Goal: Obtain resource: Obtain resource

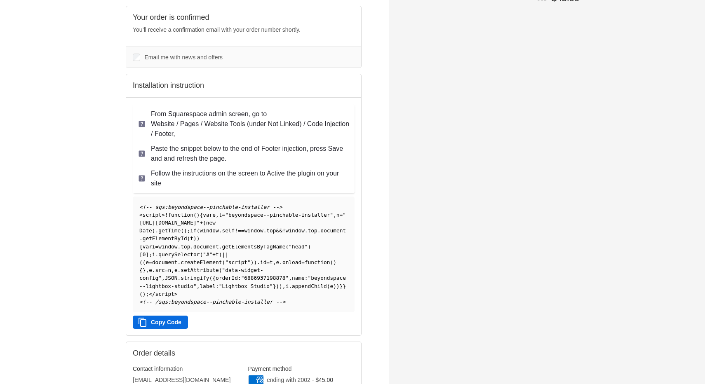
scroll to position [80, 0]
click at [174, 328] on button "Copy Code" at bounding box center [160, 320] width 55 height 13
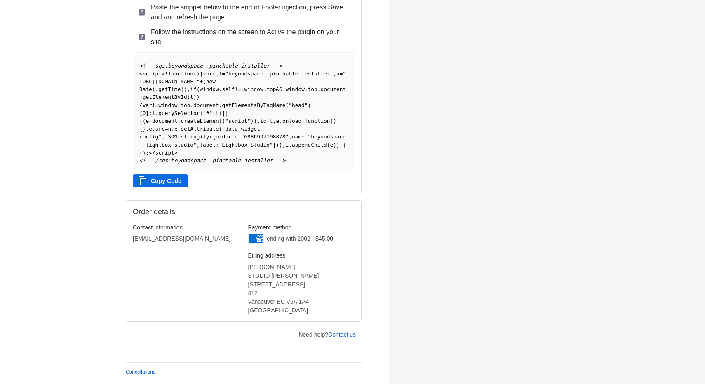
scroll to position [0, 0]
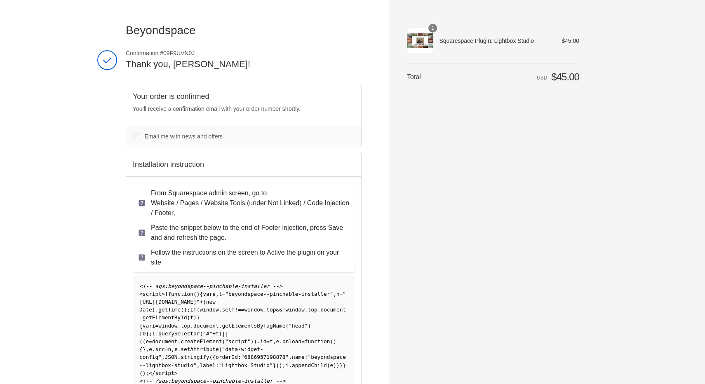
click at [428, 39] on div "1" at bounding box center [420, 41] width 26 height 26
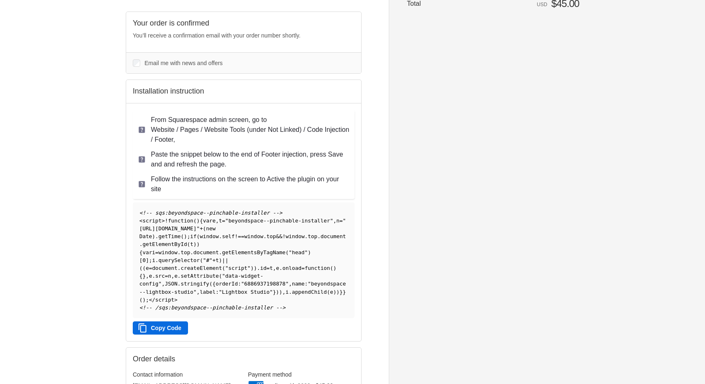
scroll to position [110, 0]
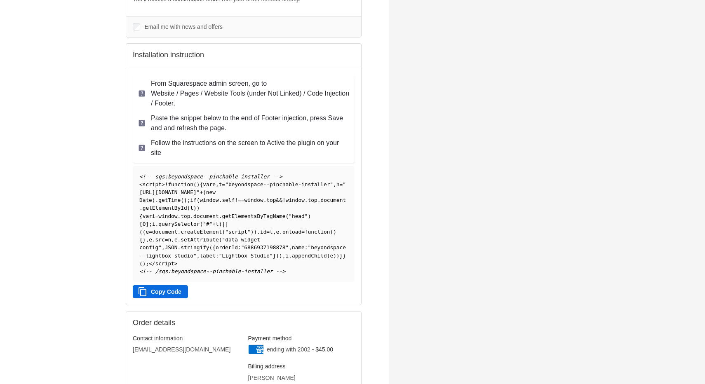
click at [193, 219] on span "document" at bounding box center [206, 216] width 26 height 6
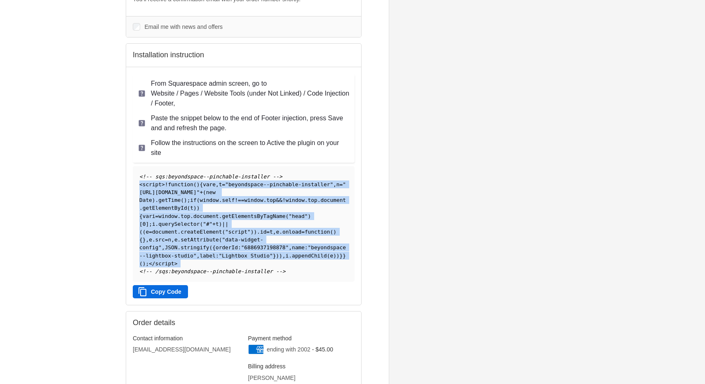
click at [189, 298] on div "<!-- sqs:beyondspace--pinchable-installer --> < script > ! function ( ) { var e…" at bounding box center [244, 231] width 222 height 136
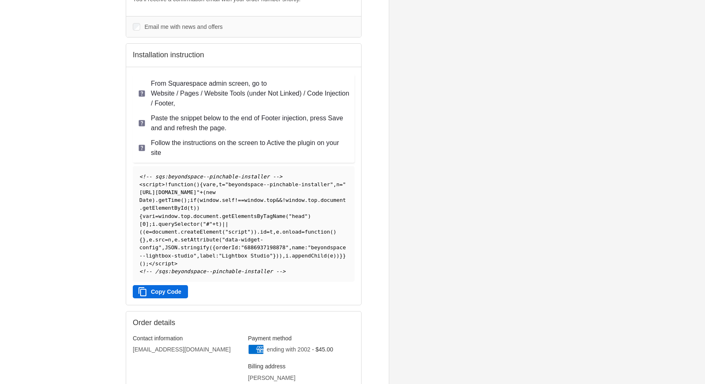
click at [176, 298] on button "Copy Code" at bounding box center [160, 291] width 55 height 13
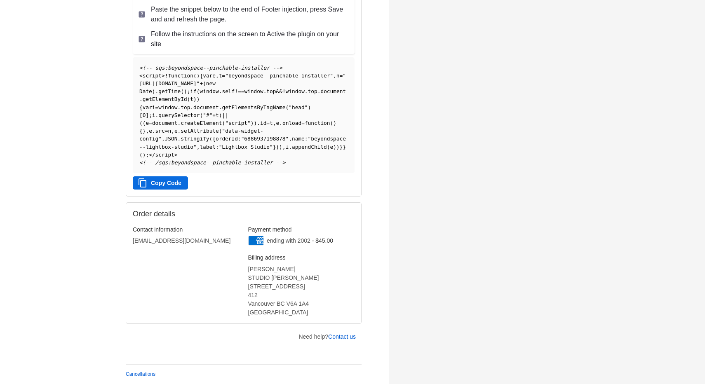
scroll to position [228, 0]
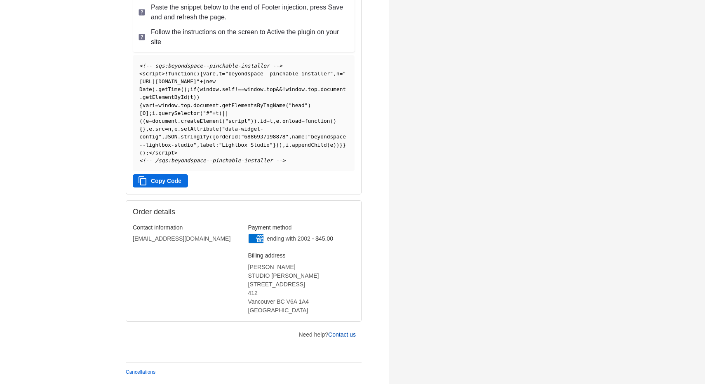
click at [343, 333] on link "Contact us" at bounding box center [342, 334] width 28 height 7
click at [193, 127] on span "setAttribute" at bounding box center [200, 129] width 38 height 6
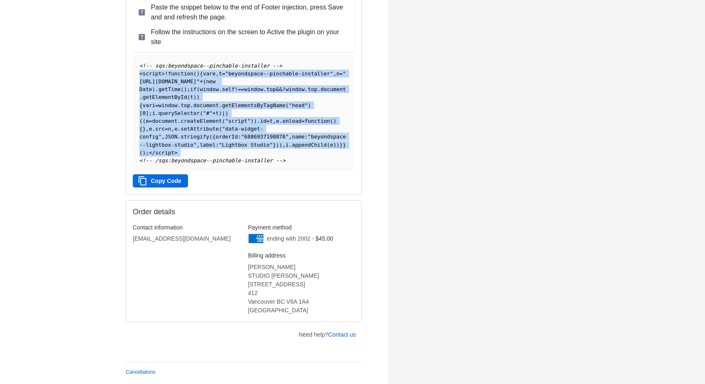
click at [155, 185] on button "Copy Code" at bounding box center [160, 180] width 55 height 13
click at [251, 110] on pre "<!-- sqs:beyondspace--pinchable-installer --> < script > ! function ( ) { var e…" at bounding box center [244, 113] width 222 height 116
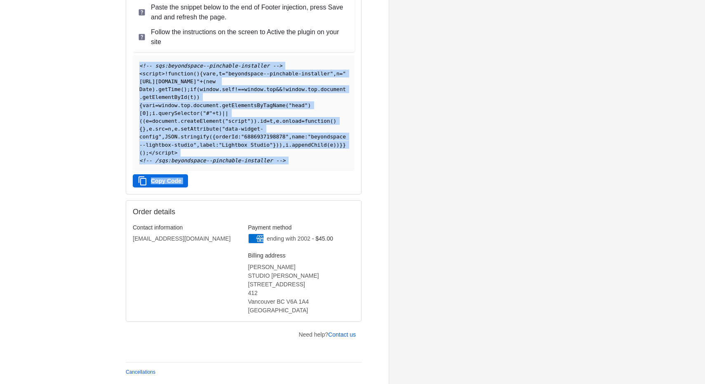
drag, startPoint x: 138, startPoint y: 54, endPoint x: 281, endPoint y: 198, distance: 202.0
click at [281, 198] on div "Your order is confirmed You’ll receive a confirmation email with your order num…" at bounding box center [244, 92] width 236 height 457
click at [249, 179] on div "<!-- sqs:beyondspace--pinchable-installer --> < script > ! function ( ) { var e…" at bounding box center [244, 120] width 222 height 136
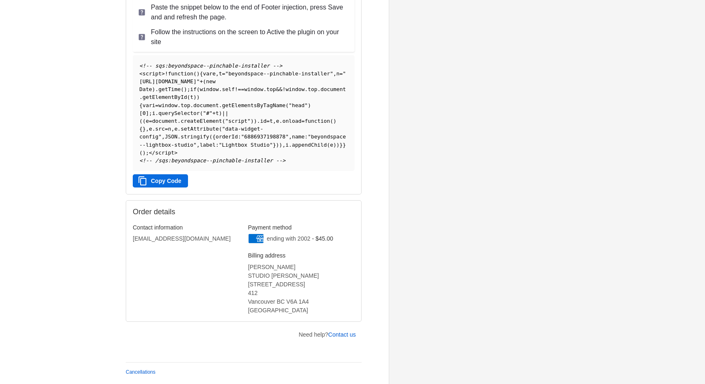
click at [171, 182] on button "Copy Code" at bounding box center [160, 180] width 55 height 13
